Goal: Transaction & Acquisition: Purchase product/service

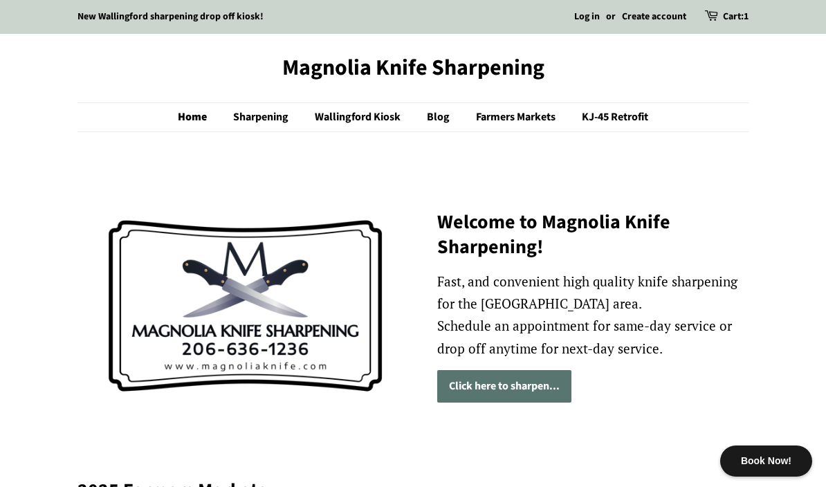
click at [735, 24] on link "Cart: 1" at bounding box center [736, 17] width 26 height 17
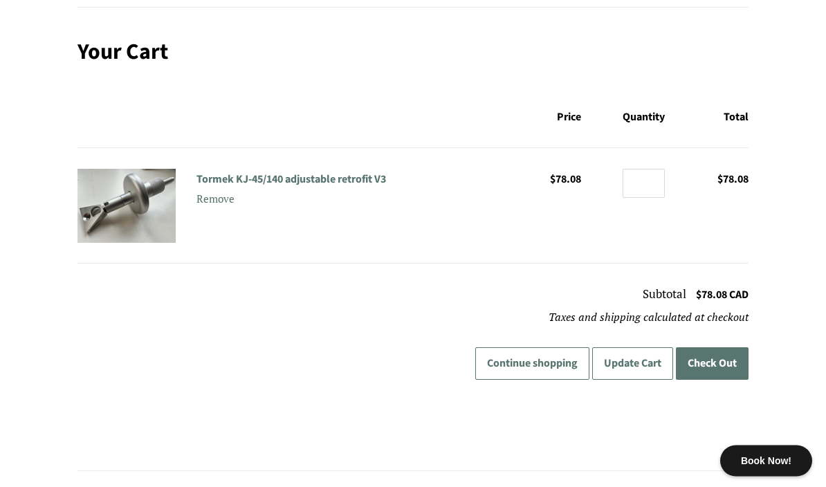
scroll to position [125, 0]
click at [651, 192] on input "*" at bounding box center [644, 183] width 42 height 29
type input "*"
click at [763, 213] on main "Your Cart Price Quantity Total Tormek KJ-45/140 adjustable retrofit V3 Remove P…" at bounding box center [413, 255] width 713 height 432
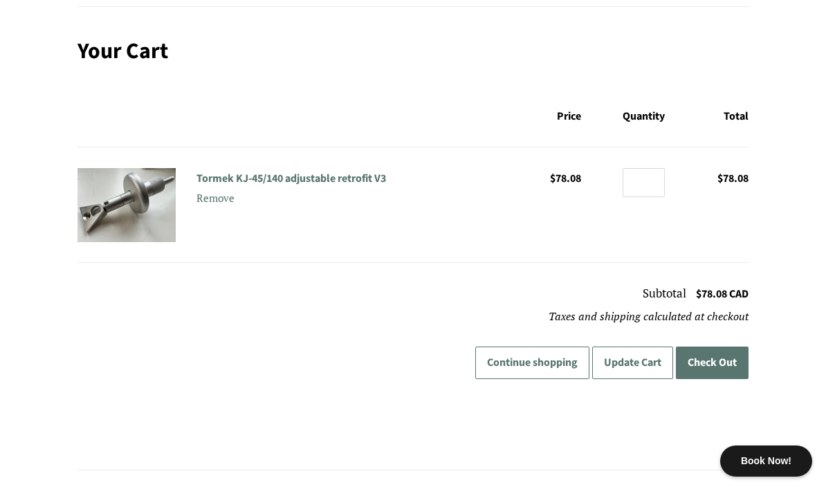
click at [643, 368] on button "Update Cart" at bounding box center [632, 363] width 81 height 33
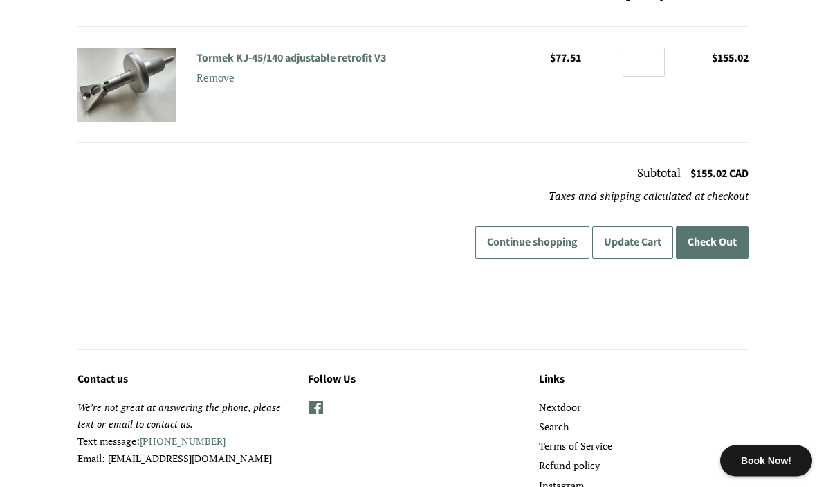
scroll to position [246, 0]
click at [719, 241] on button "Check Out" at bounding box center [712, 242] width 73 height 33
